Goal: Task Accomplishment & Management: Manage account settings

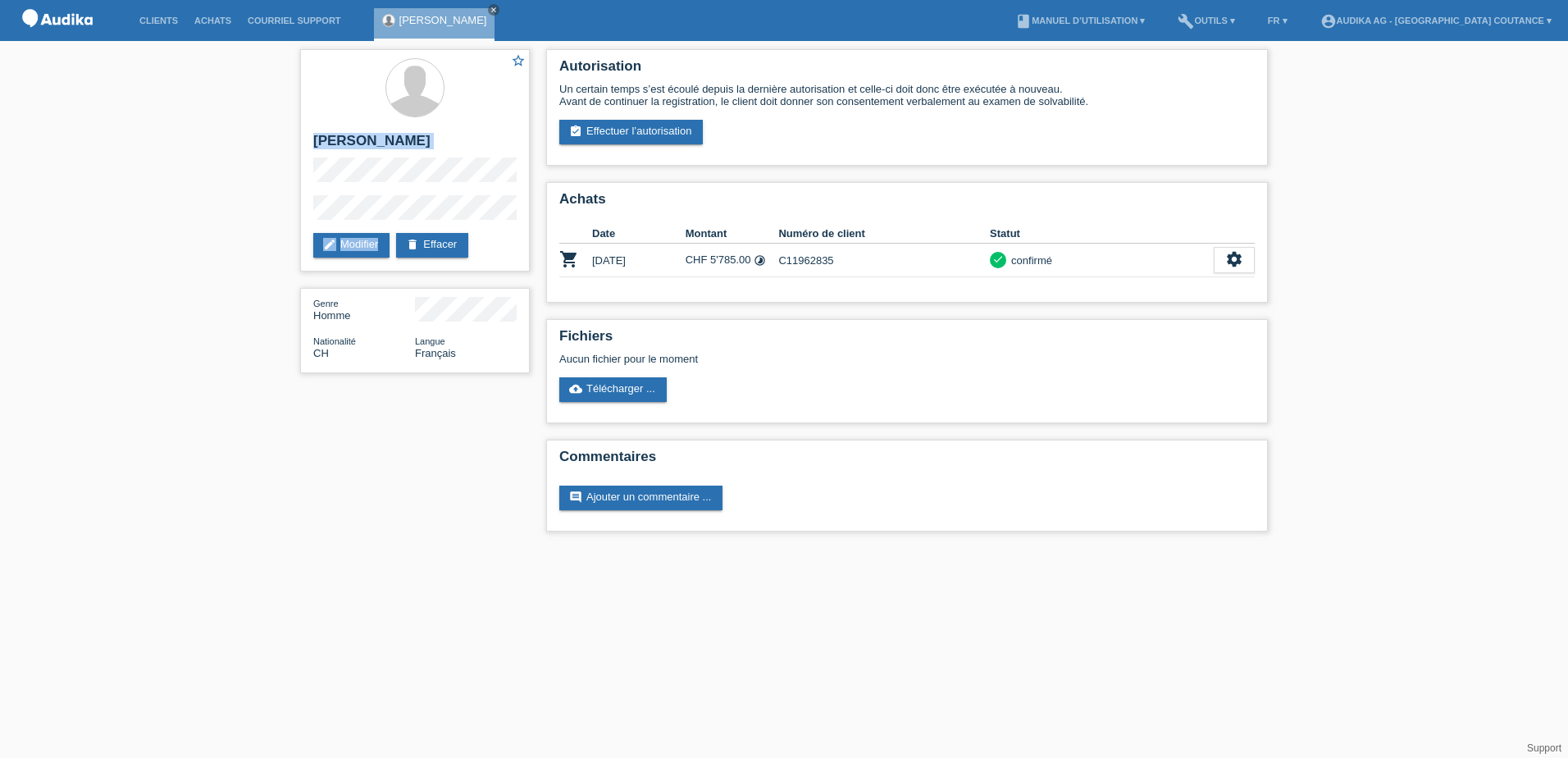
click at [48, 13] on img at bounding box center [57, 21] width 82 height 42
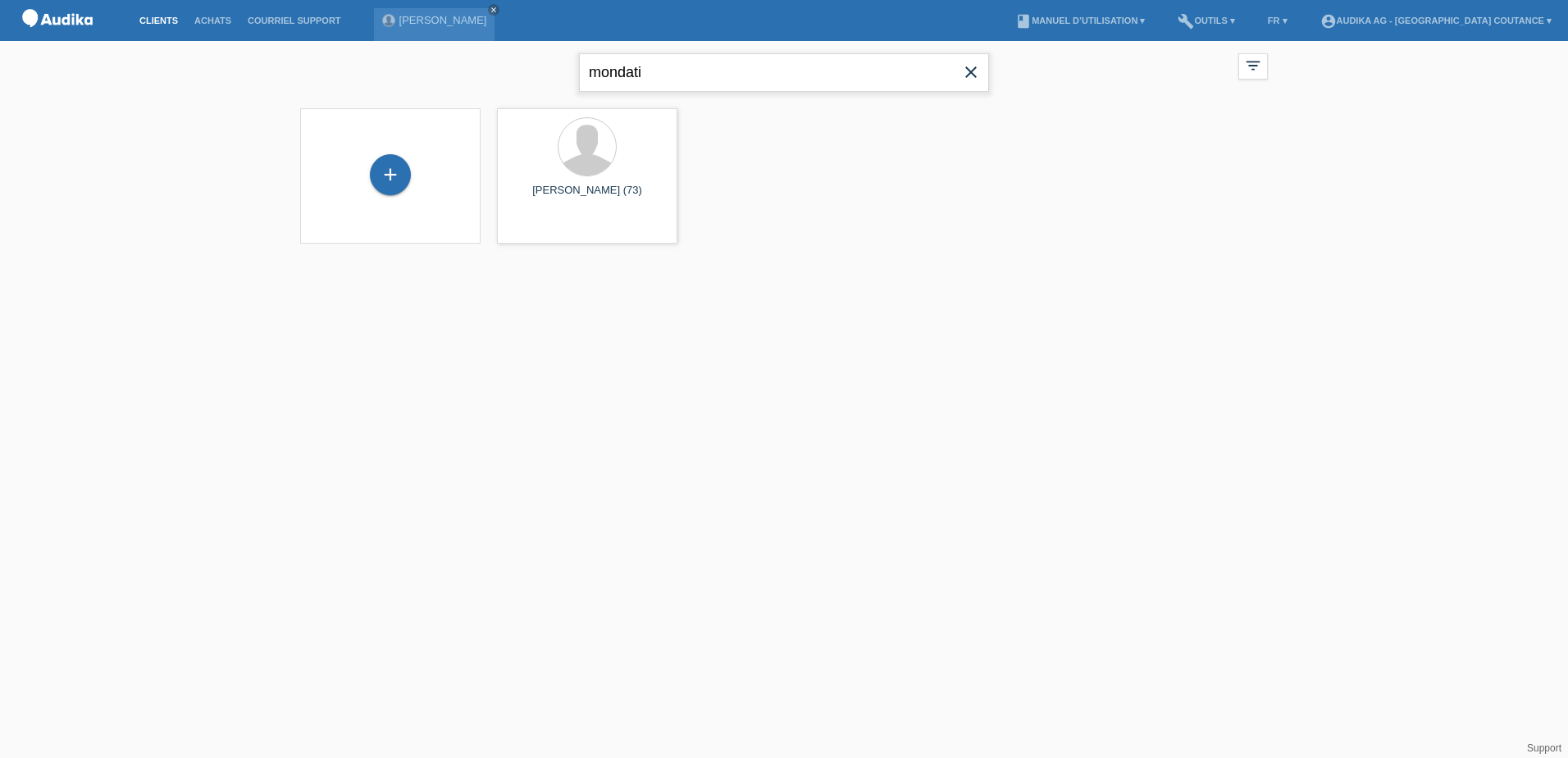
drag, startPoint x: 694, startPoint y: 63, endPoint x: 339, endPoint y: 96, distance: 356.5
click at [339, 96] on div "mondati close filter_list view_module Afficher tous les clients star Afficher l…" at bounding box center [783, 70] width 984 height 59
type input "bayon"
click at [597, 163] on div at bounding box center [586, 147] width 57 height 57
click at [547, 202] on div "Isabel Bayon (85)" at bounding box center [587, 198] width 154 height 26
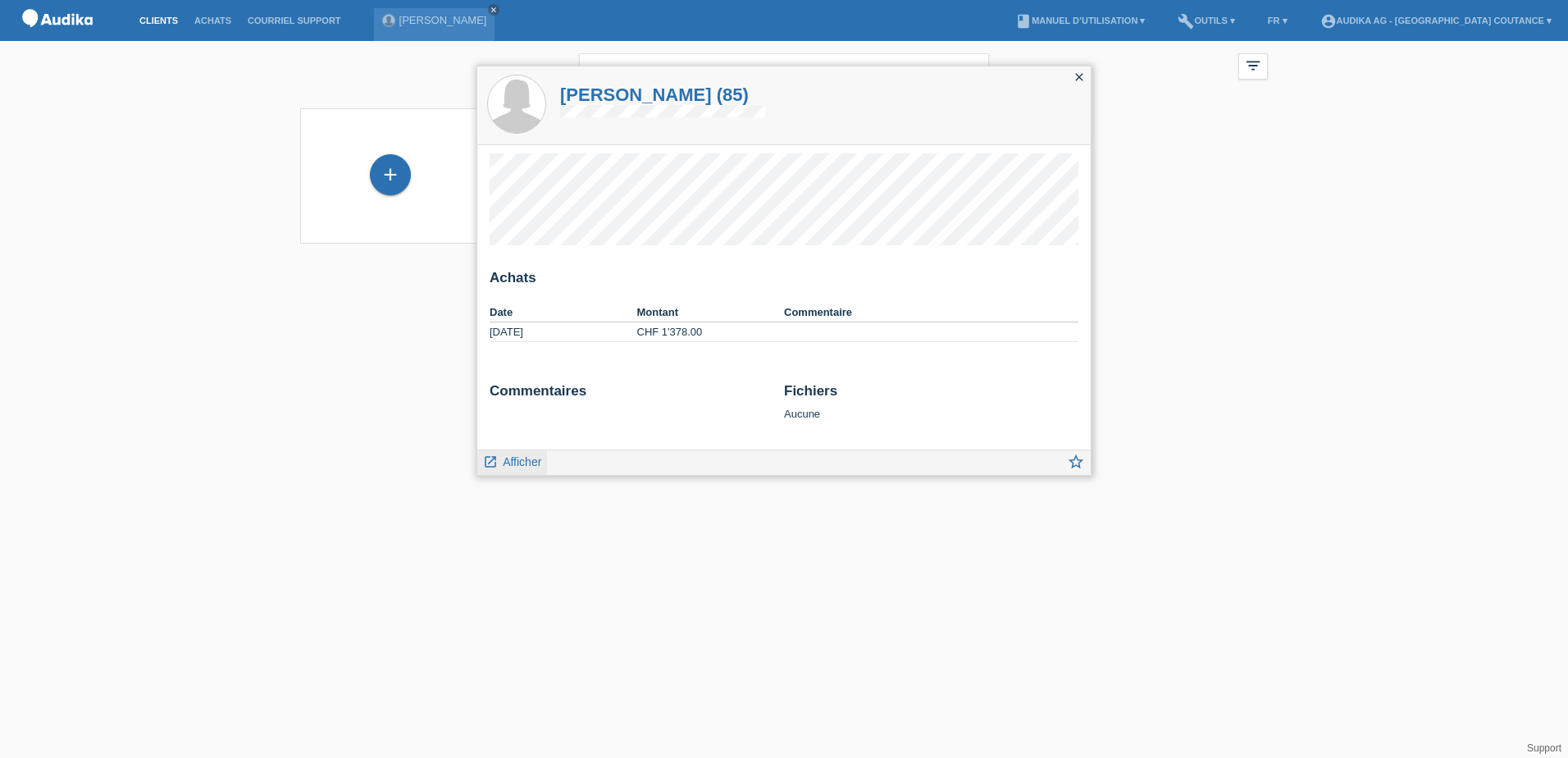
click at [518, 465] on span "Afficher" at bounding box center [521, 461] width 39 height 13
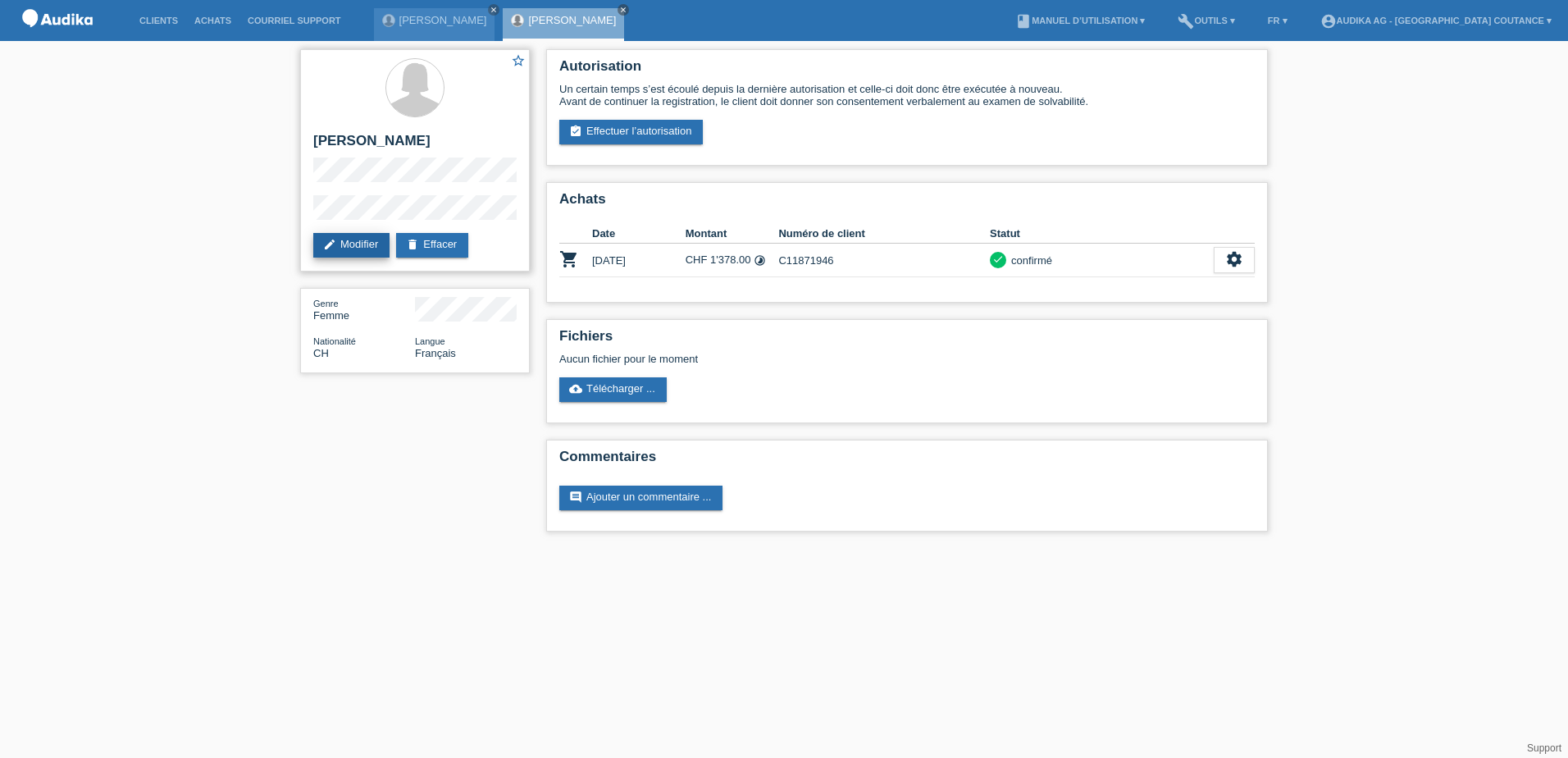
click at [360, 245] on link "edit Modifier" at bounding box center [352, 245] width 76 height 25
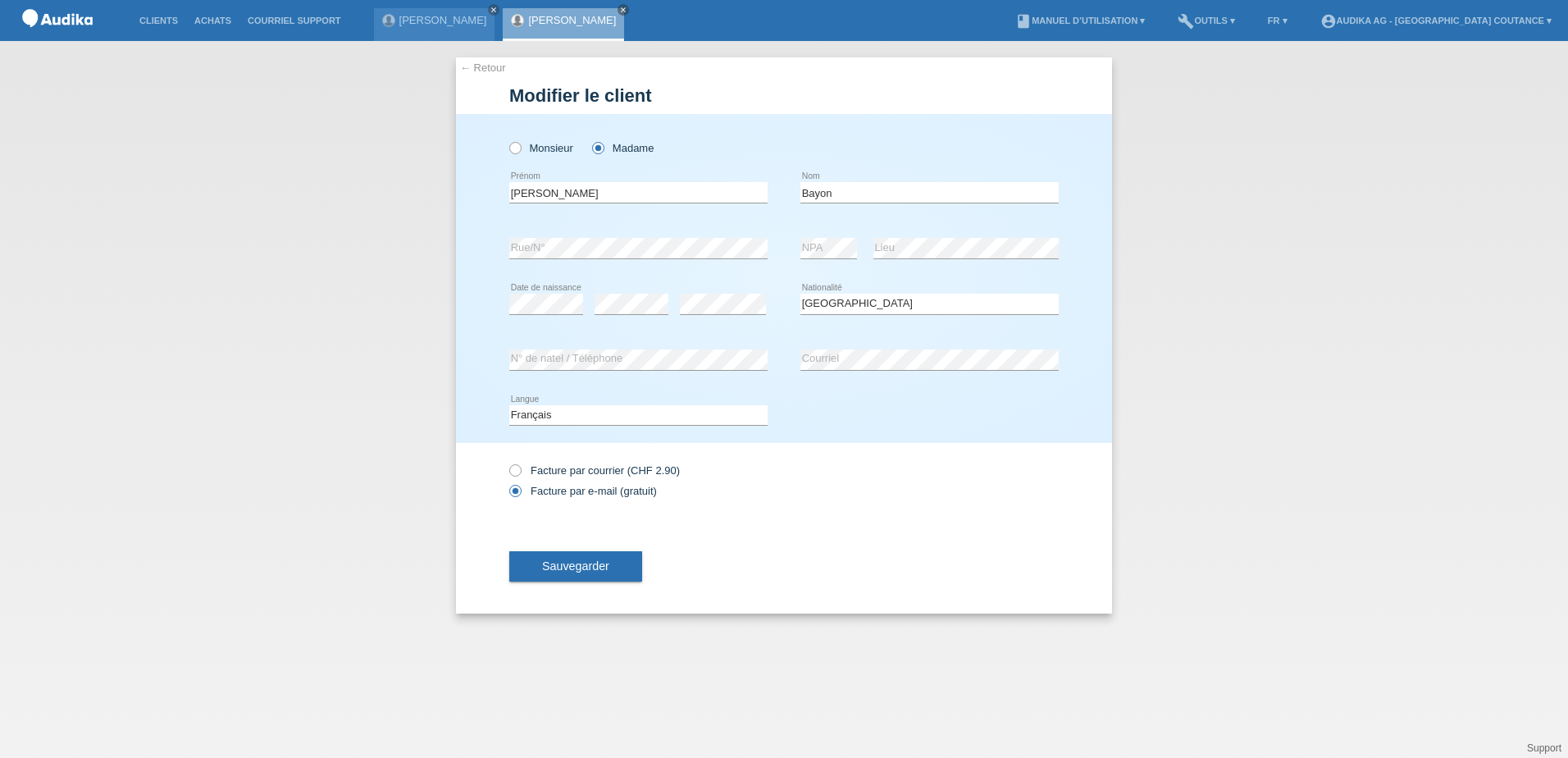
select select "CH"
click at [392, 270] on div "← Retour Modifier le client Monsieur Madame Isabel error Prénom" at bounding box center [784, 399] width 1568 height 717
click at [674, 259] on div "error Rue/N°" at bounding box center [638, 248] width 259 height 21
click at [559, 566] on span "Sauvegarder" at bounding box center [575, 565] width 67 height 13
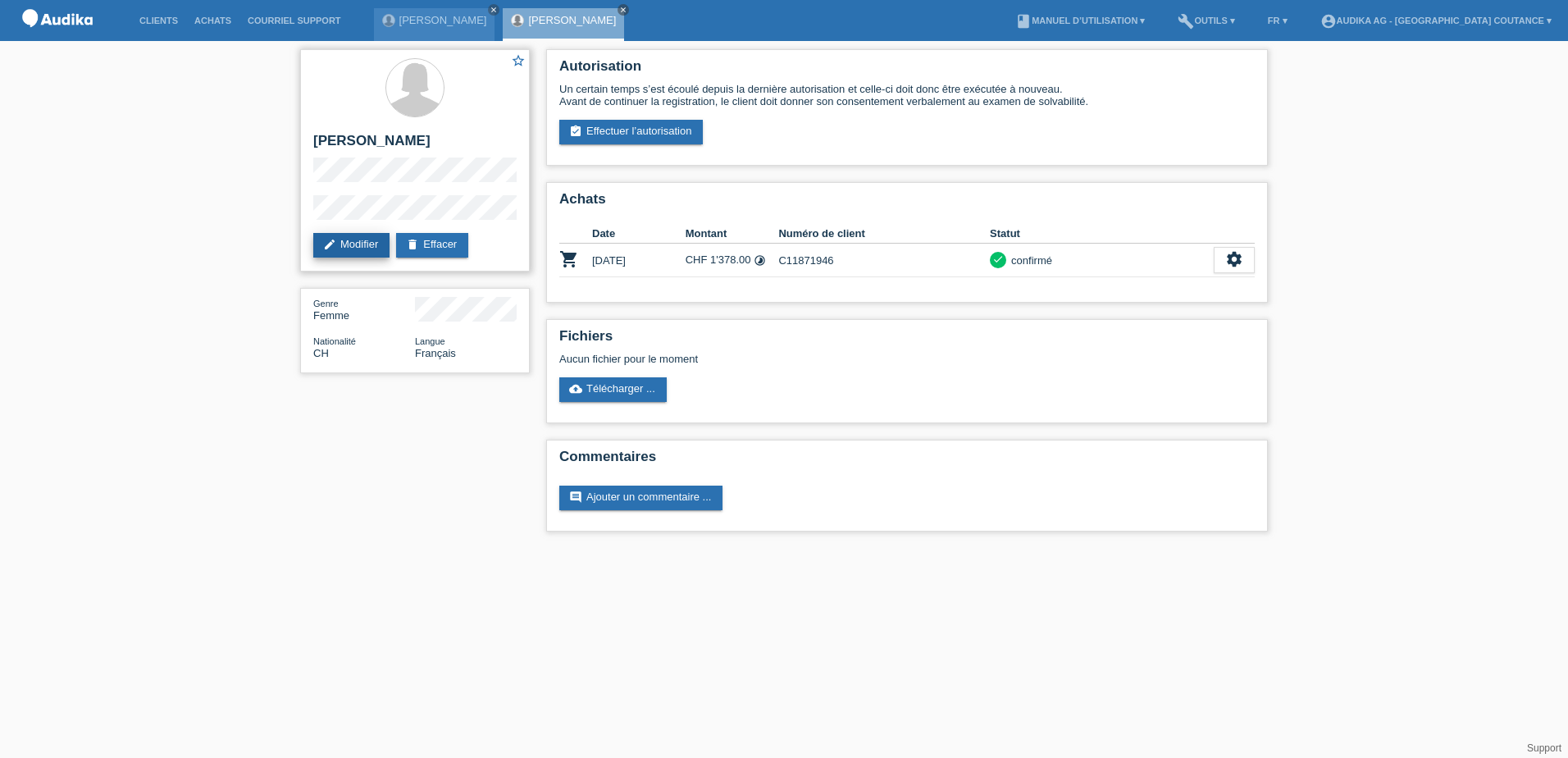
click at [356, 245] on link "edit Modifier" at bounding box center [352, 245] width 76 height 25
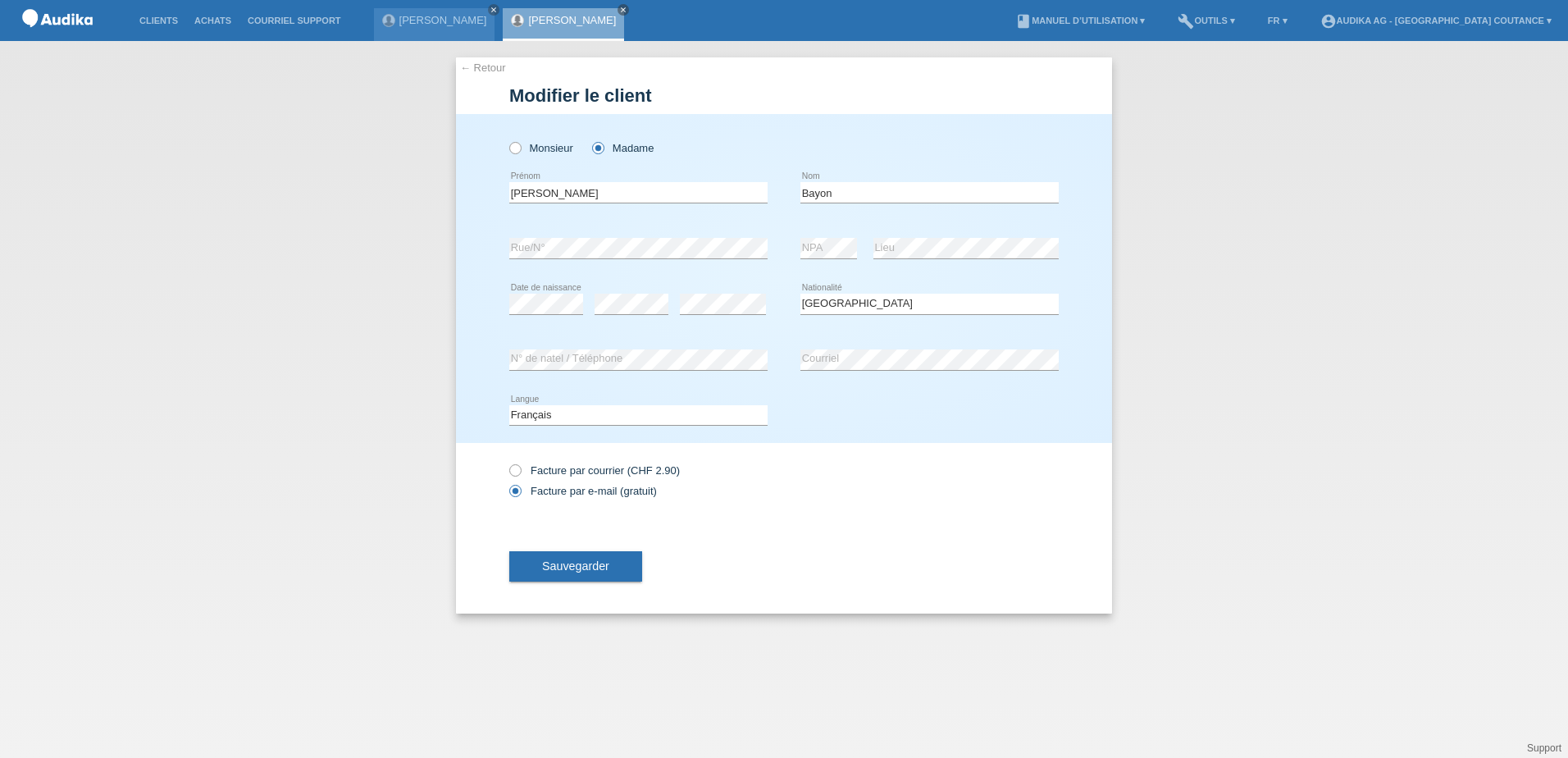
select select "CH"
click at [566, 566] on span "Sauvegarder" at bounding box center [575, 565] width 67 height 13
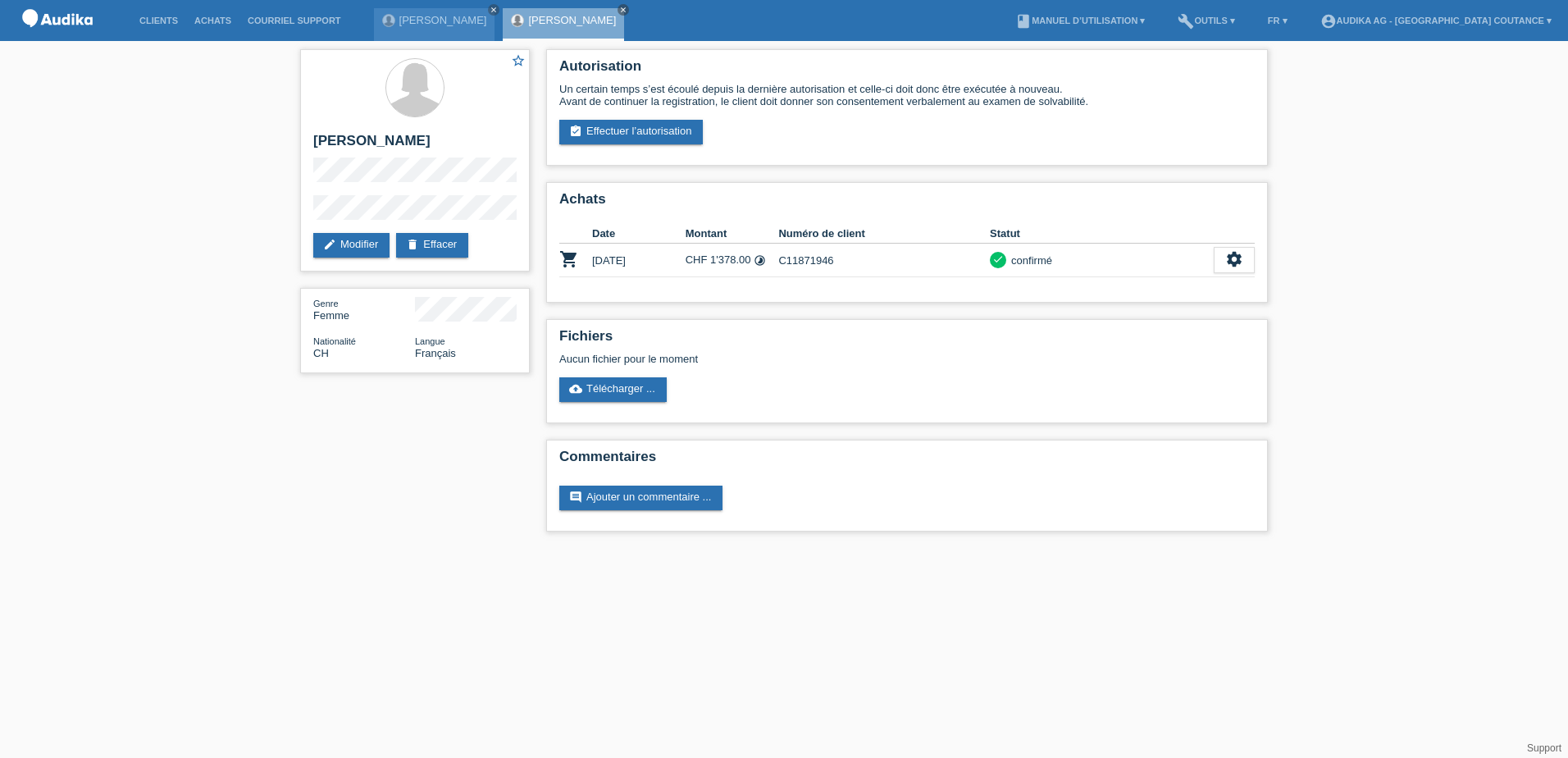
click at [233, 175] on div "star_border Isabel Bayon edit Modifier delete Effacer Genre Femme Nationalité C…" at bounding box center [784, 294] width 1568 height 506
click at [1235, 255] on icon "settings" at bounding box center [1234, 259] width 18 height 18
click at [1072, 285] on span "Afficher" at bounding box center [1063, 286] width 41 height 20
